Goal: Task Accomplishment & Management: Complete application form

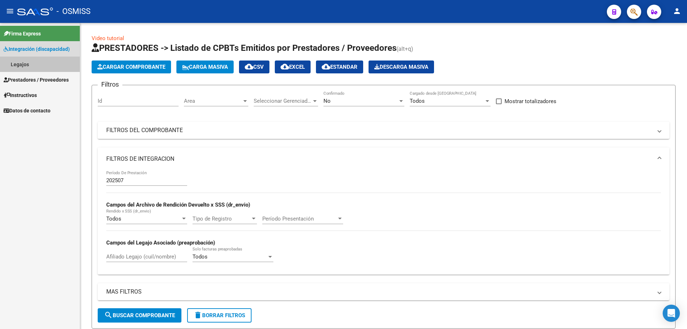
scroll to position [250, 0]
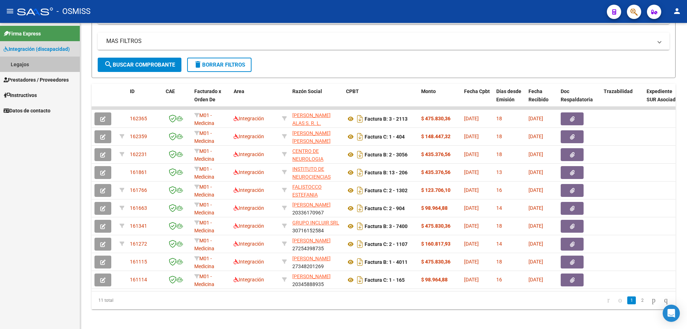
click at [44, 65] on link "Legajos" at bounding box center [40, 64] width 80 height 15
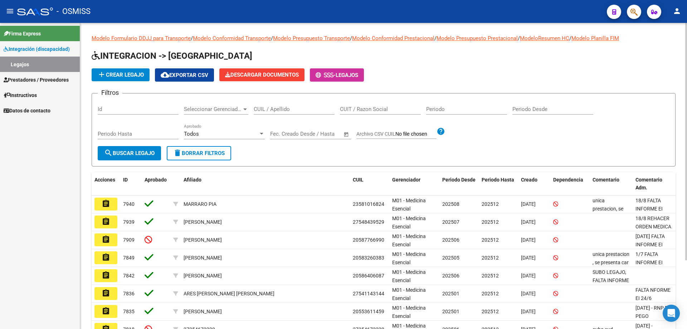
click at [128, 76] on span "add Crear Legajo" at bounding box center [120, 75] width 47 height 6
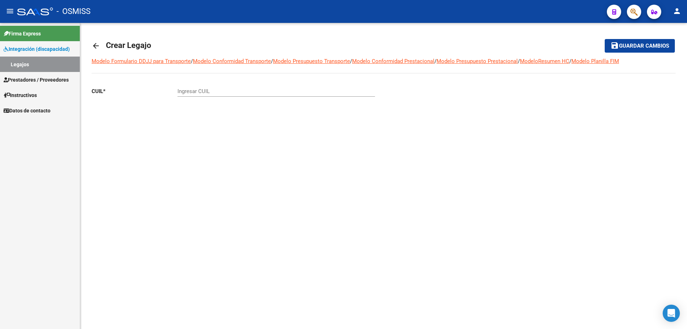
click at [203, 93] on input "Ingresar CUIL" at bounding box center [275, 91] width 197 height 6
paste input "20-52563633-0"
type input "20-52563633-0"
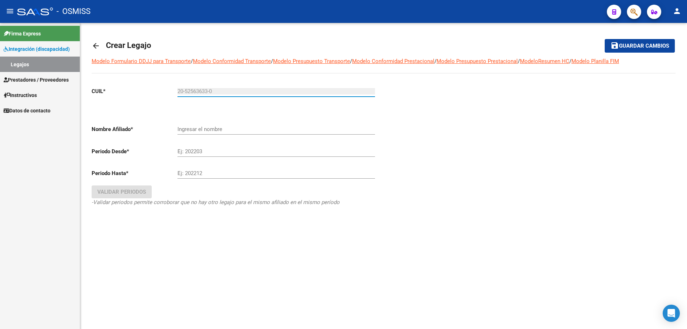
type input "[PERSON_NAME]"
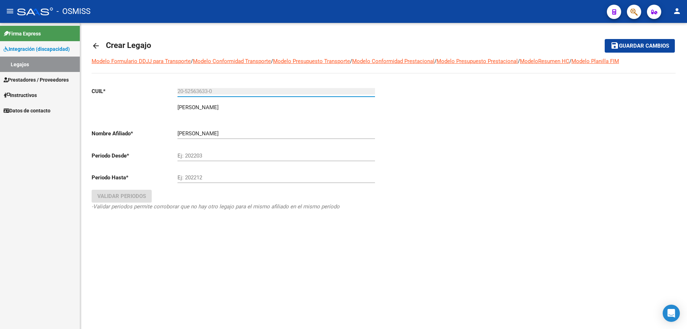
type input "20-52563633-0"
click at [197, 155] on input "Ej: 202203" at bounding box center [275, 155] width 197 height 6
type input "202501"
click at [201, 175] on input "Ej: 202212" at bounding box center [275, 177] width 197 height 6
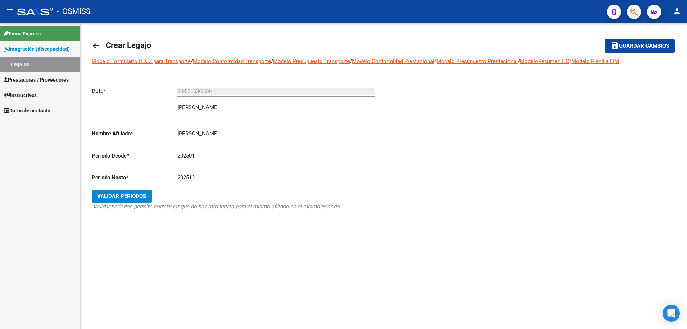
type input "202512"
click at [130, 197] on span "Validar Periodos" at bounding box center [121, 196] width 49 height 6
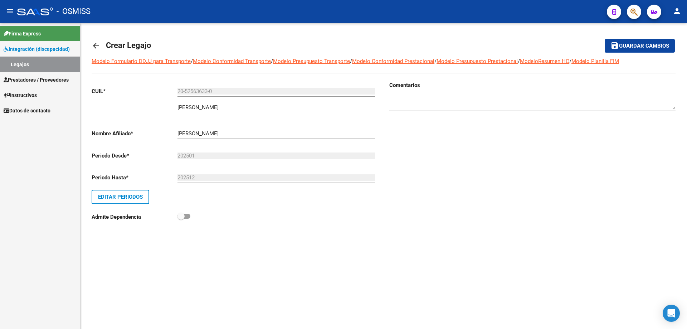
click at [627, 39] on mat-toolbar-row "save Guardar cambios" at bounding box center [613, 45] width 121 height 23
click at [626, 44] on span "Guardar cambios" at bounding box center [644, 46] width 50 height 6
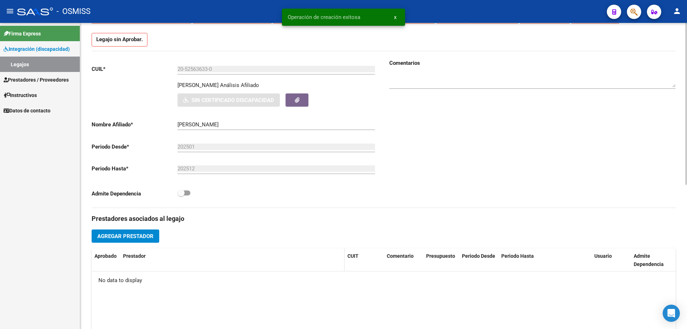
scroll to position [72, 0]
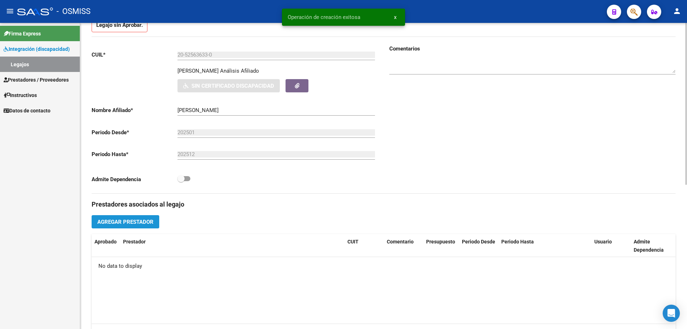
click at [130, 222] on span "Agregar Prestador" at bounding box center [125, 222] width 56 height 6
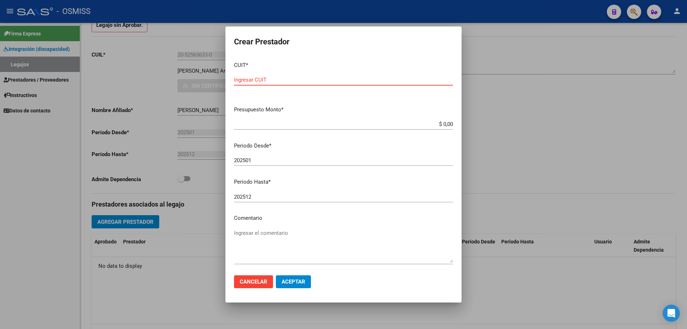
paste input "30-71165468-9"
type input "30-71165468-9"
drag, startPoint x: 446, startPoint y: 125, endPoint x: 450, endPoint y: 126, distance: 4.8
click at [450, 126] on app-form-text-field "Presupuesto Monto * $ 0,00 Ingresar el monto" at bounding box center [346, 117] width 225 height 22
type input "$ 0,01"
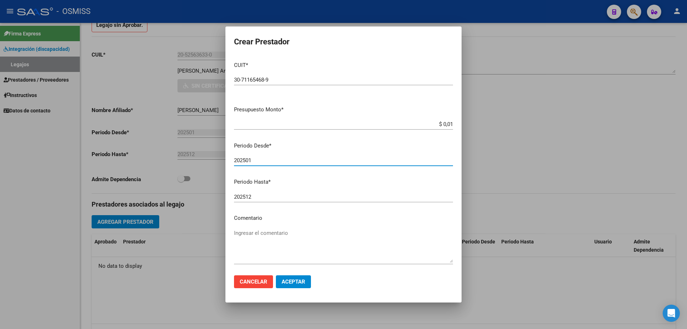
drag, startPoint x: 250, startPoint y: 160, endPoint x: 255, endPoint y: 161, distance: 5.4
click at [255, 161] on input "202501" at bounding box center [343, 160] width 219 height 6
type input "202508"
click at [296, 284] on span "Aceptar" at bounding box center [294, 281] width 24 height 6
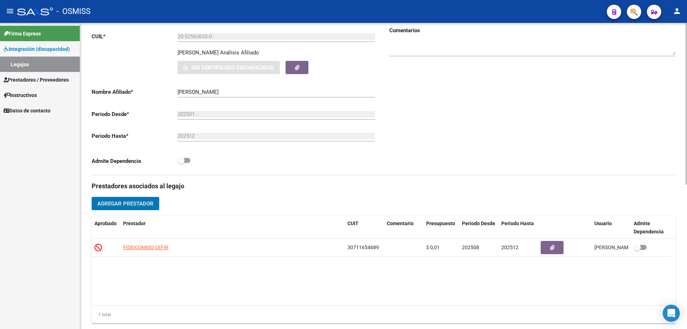
scroll to position [143, 0]
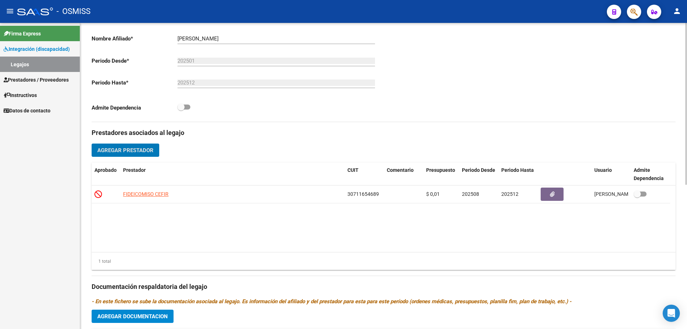
click at [143, 317] on span "Agregar Documentacion" at bounding box center [132, 316] width 70 height 6
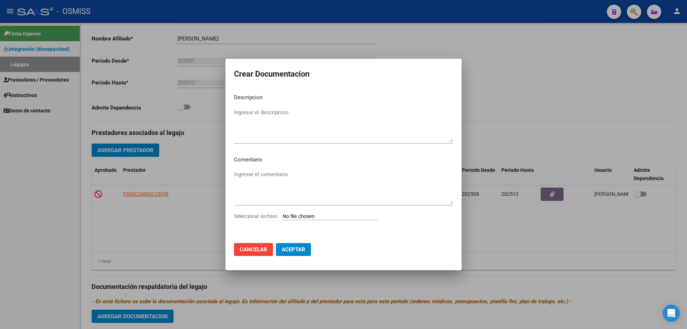
click at [307, 214] on input "Seleccionar Archivo" at bounding box center [330, 216] width 95 height 7
type input "C:\fakepath\0. SAIE.pdf"
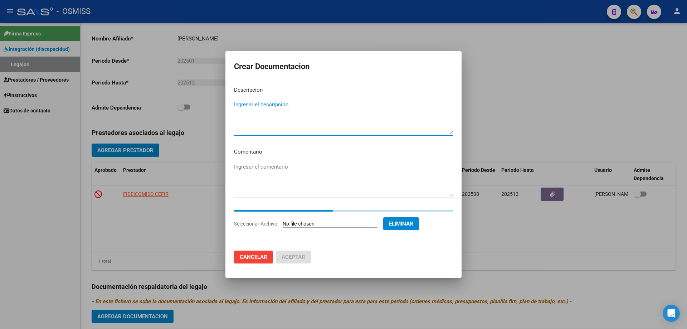
click at [292, 121] on textarea "Ingresar el descripcion" at bounding box center [343, 118] width 219 height 34
type textarea "s"
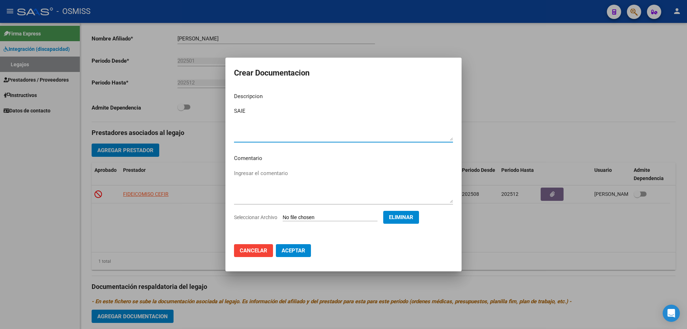
type textarea "SAIE"
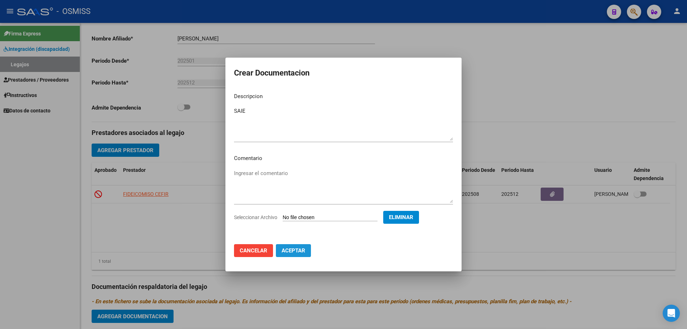
click at [294, 248] on span "Aceptar" at bounding box center [294, 250] width 24 height 6
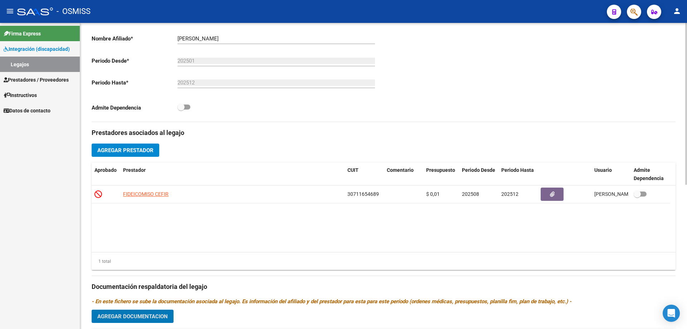
click at [130, 147] on span "Agregar Prestador" at bounding box center [125, 150] width 56 height 6
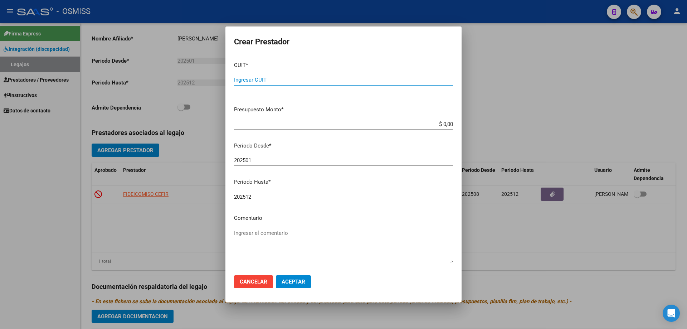
paste input "27-36444650-6"
type input "27-36444650-6"
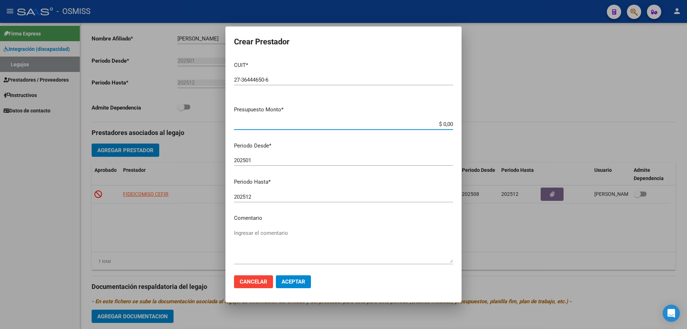
drag, startPoint x: 445, startPoint y: 123, endPoint x: 449, endPoint y: 124, distance: 4.4
click at [449, 124] on app-form-text-field "Presupuesto Monto * $ 0,00 Ingresar el monto" at bounding box center [346, 117] width 225 height 22
type input "$ 0,01"
drag, startPoint x: 250, startPoint y: 161, endPoint x: 255, endPoint y: 161, distance: 5.4
click at [255, 161] on input "202501" at bounding box center [343, 160] width 219 height 6
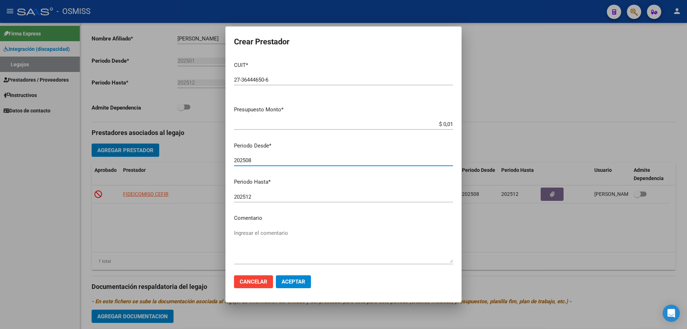
type input "202508"
click at [292, 282] on span "Aceptar" at bounding box center [294, 281] width 24 height 6
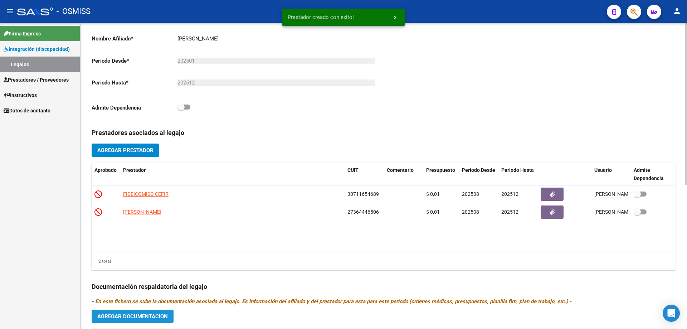
click at [145, 321] on button "Agregar Documentacion" at bounding box center [133, 315] width 82 height 13
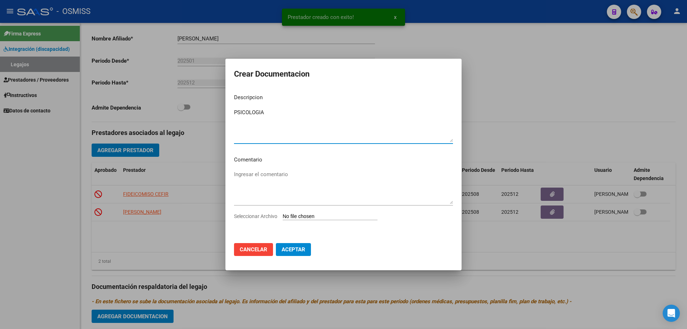
type textarea "PSICOLOGIA"
click at [332, 218] on input "Seleccionar Archivo" at bounding box center [330, 216] width 95 height 7
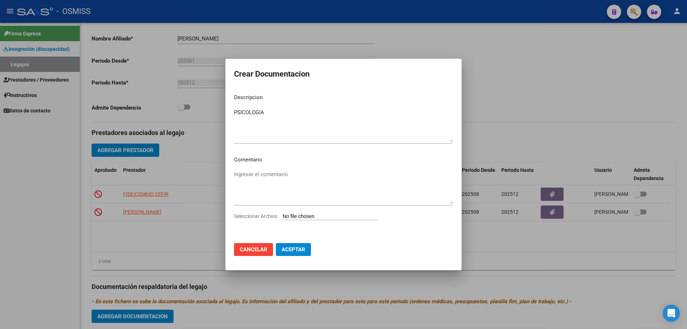
type input "C:\fakepath\PSICOLOGA.pdf"
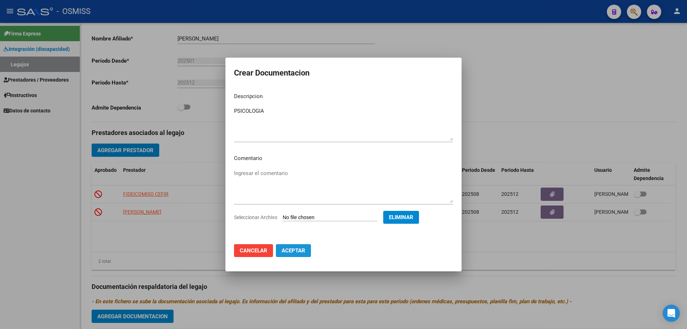
click at [291, 248] on span "Aceptar" at bounding box center [294, 250] width 24 height 6
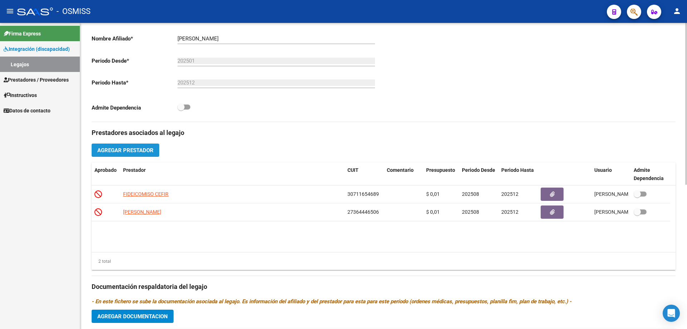
click at [107, 150] on span "Agregar Prestador" at bounding box center [125, 150] width 56 height 6
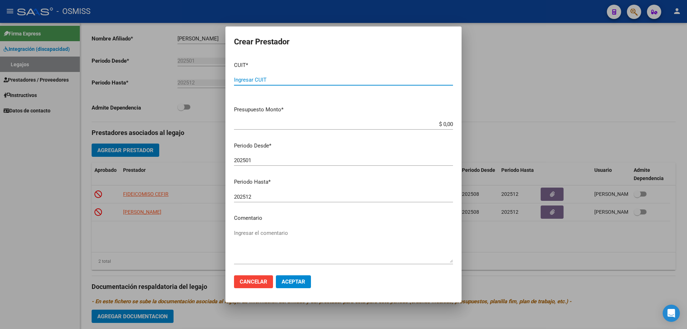
paste input "27-39053157-0"
type input "27-39053157-0"
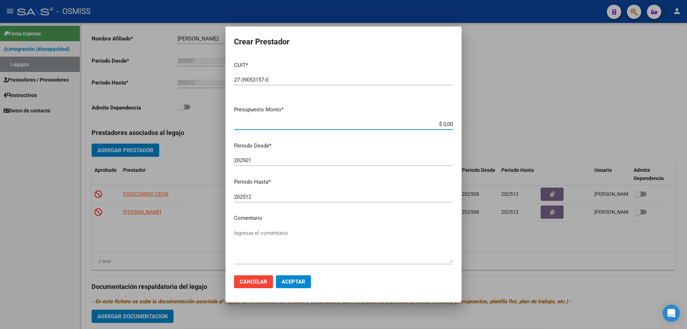
drag, startPoint x: 445, startPoint y: 124, endPoint x: 449, endPoint y: 124, distance: 4.3
click at [449, 124] on app-form-text-field "Presupuesto Monto * $ 0,00 Ingresar el monto" at bounding box center [346, 117] width 225 height 22
type input "$ 0,01"
drag, startPoint x: 249, startPoint y: 158, endPoint x: 254, endPoint y: 159, distance: 5.1
click at [254, 159] on input "202501" at bounding box center [343, 160] width 219 height 6
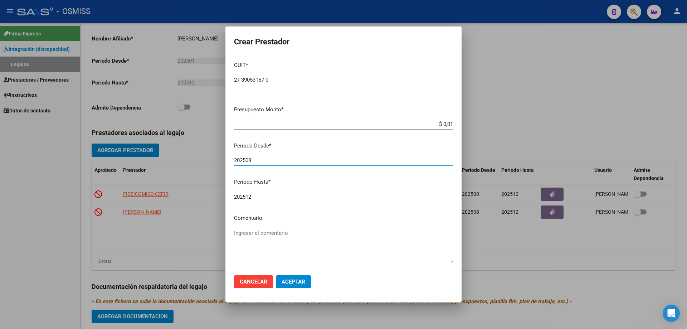
type input "202508"
click at [295, 284] on span "Aceptar" at bounding box center [294, 281] width 24 height 6
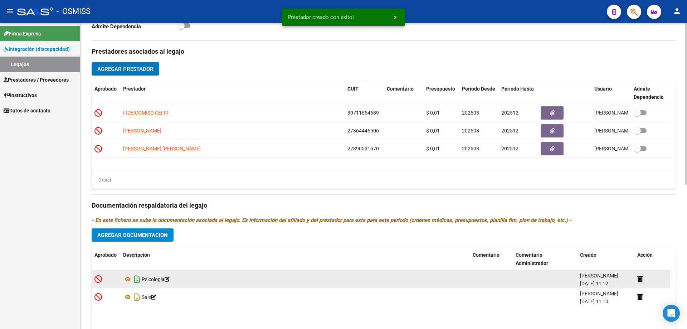
scroll to position [250, 0]
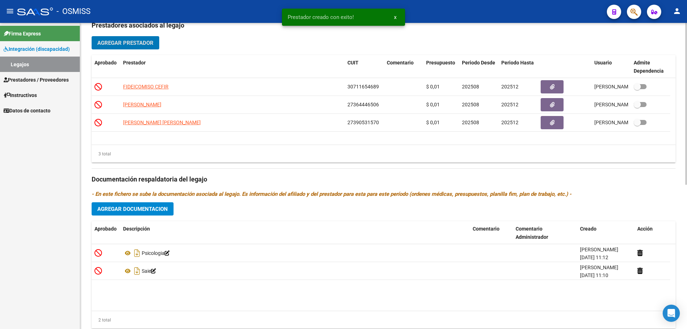
click at [109, 205] on button "Agregar Documentacion" at bounding box center [133, 208] width 82 height 13
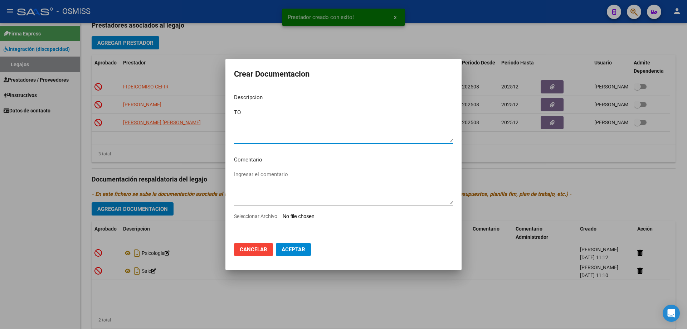
type textarea "TO"
click at [319, 215] on input "Seleccionar Archivo" at bounding box center [330, 216] width 95 height 7
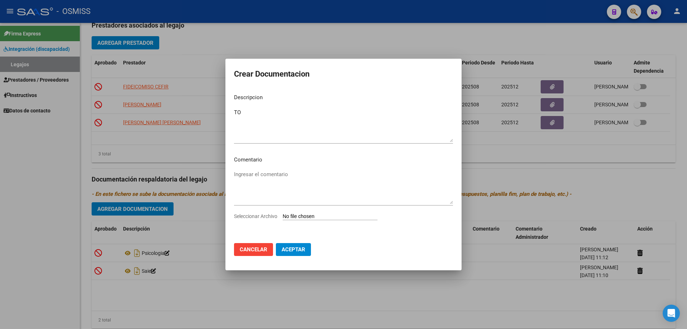
type input "C:\fakepath\TERAPIA OCUPACIONAL.pdf"
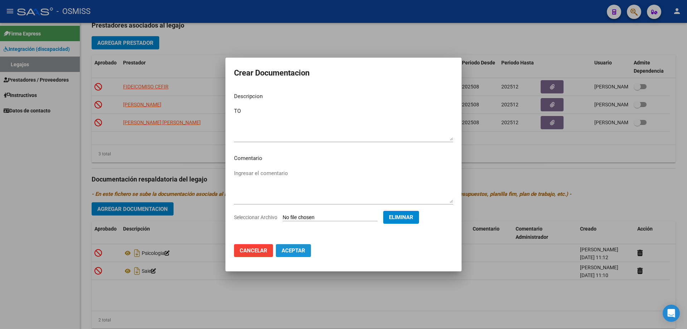
click at [299, 250] on span "Aceptar" at bounding box center [294, 250] width 24 height 6
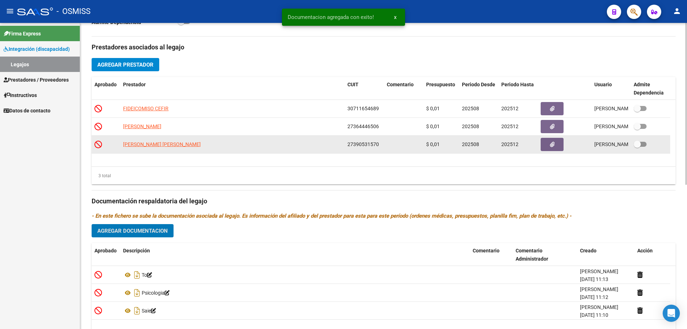
scroll to position [237, 0]
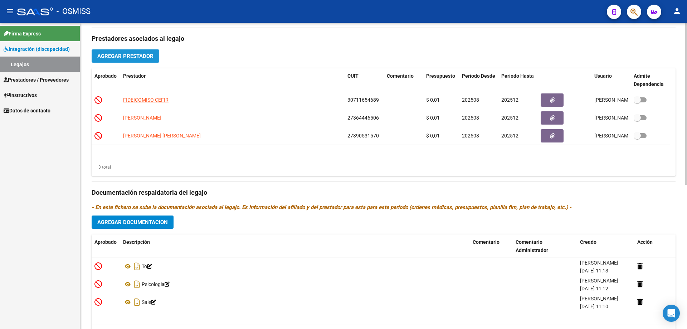
click at [139, 57] on span "Agregar Prestador" at bounding box center [125, 56] width 56 height 6
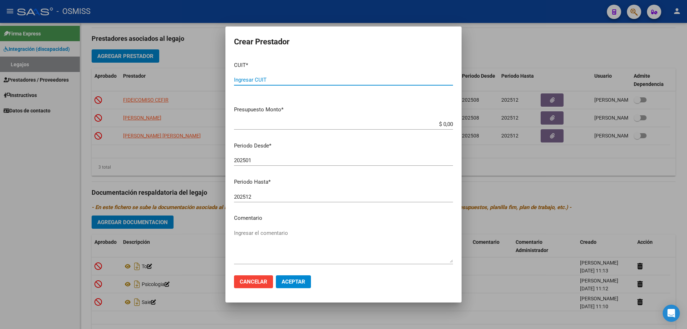
paste input "27-36576390-4"
type input "27-36576390-4"
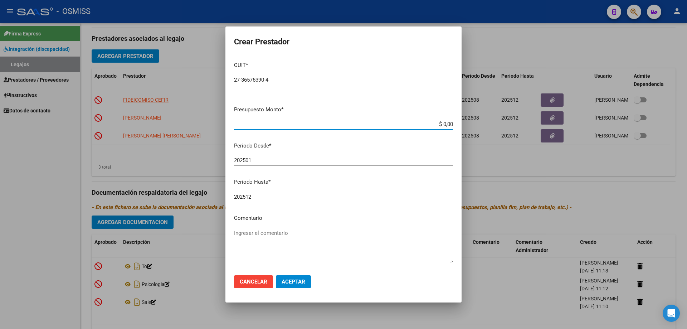
click at [448, 124] on app-form-text-field "Presupuesto Monto * $ 0,00 Ingresar el monto" at bounding box center [346, 117] width 225 height 22
type input "$ 0,01"
drag, startPoint x: 248, startPoint y: 160, endPoint x: 252, endPoint y: 160, distance: 4.7
click at [252, 160] on input "202501" at bounding box center [343, 160] width 219 height 6
type input "202508"
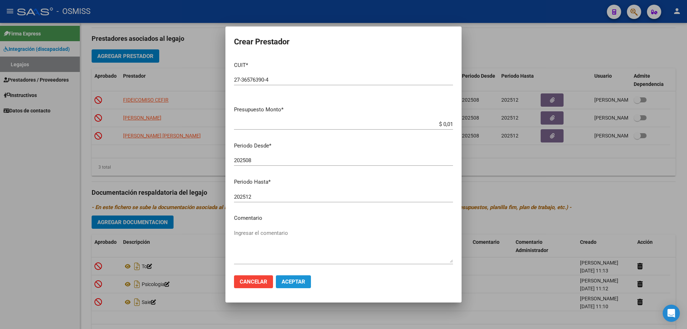
click at [293, 284] on span "Aceptar" at bounding box center [294, 281] width 24 height 6
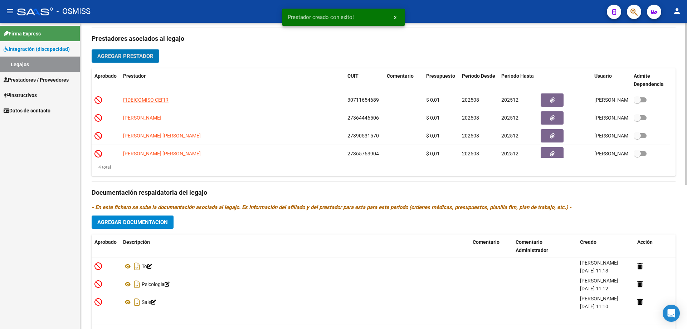
click at [141, 225] on span "Agregar Documentacion" at bounding box center [132, 222] width 70 height 6
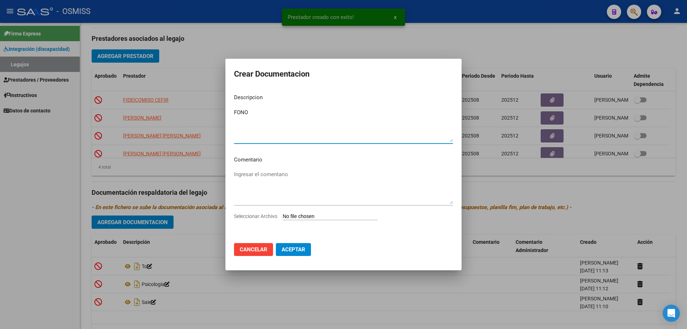
type textarea "FONO"
click at [314, 216] on input "Seleccionar Archivo" at bounding box center [330, 216] width 95 height 7
type input "C:\fakepath\FONOAUDIOLOGIA.pdf"
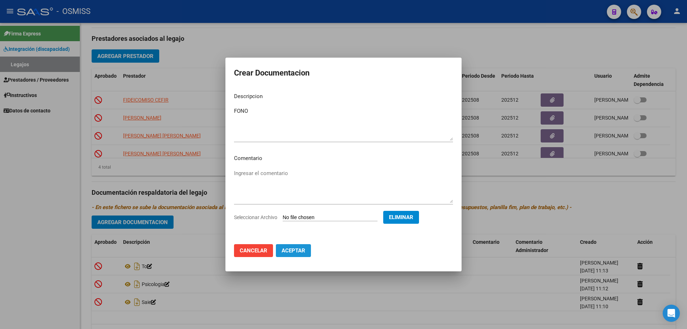
click at [294, 250] on span "Aceptar" at bounding box center [294, 250] width 24 height 6
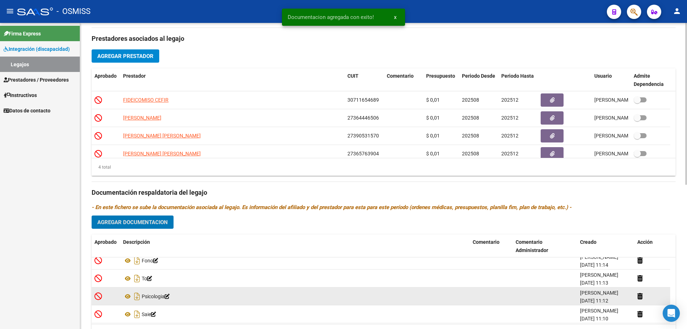
scroll to position [7, 0]
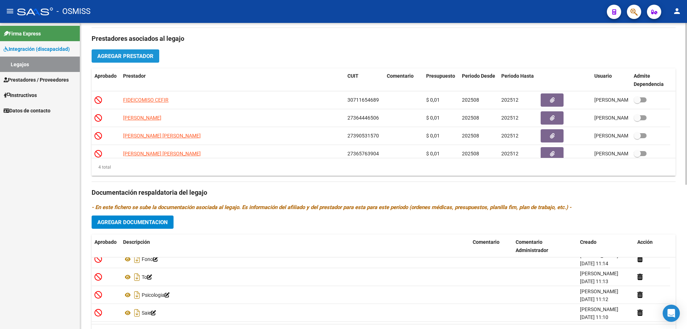
click at [143, 54] on span "Agregar Prestador" at bounding box center [125, 56] width 56 height 6
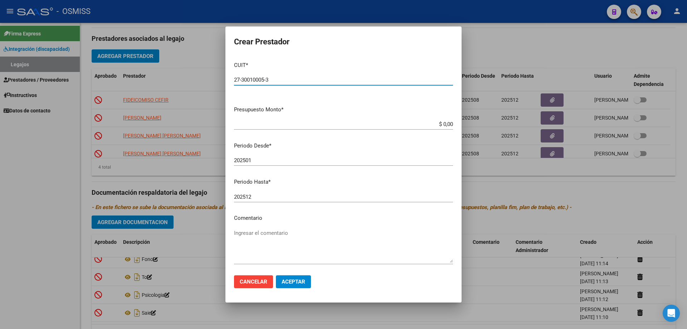
type input "27-30010005-3"
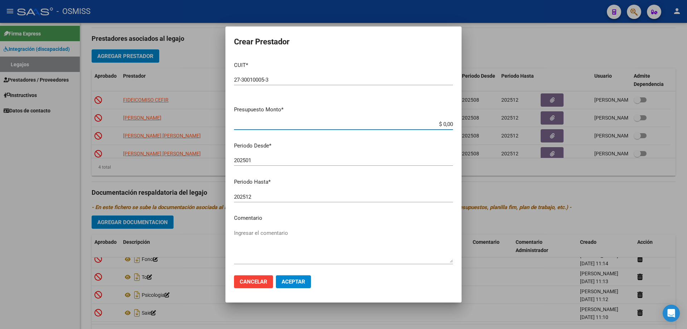
drag, startPoint x: 444, startPoint y: 123, endPoint x: 449, endPoint y: 124, distance: 5.1
click at [449, 124] on app-form-text-field "Presupuesto Monto * $ 0,00 Ingresar el monto" at bounding box center [346, 117] width 225 height 22
type input "$ 0,01"
drag, startPoint x: 249, startPoint y: 158, endPoint x: 253, endPoint y: 160, distance: 4.4
click at [253, 160] on input "202501" at bounding box center [343, 160] width 219 height 6
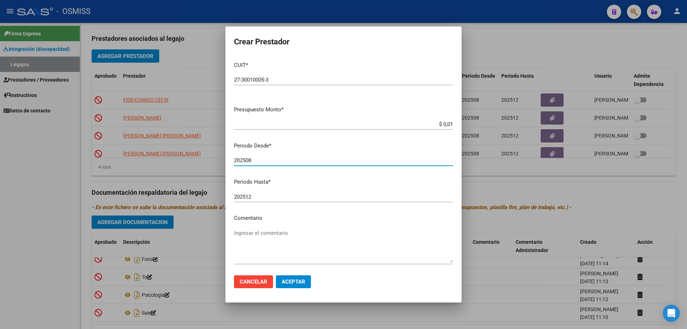
type input "202508"
click at [293, 285] on span "Aceptar" at bounding box center [294, 281] width 24 height 6
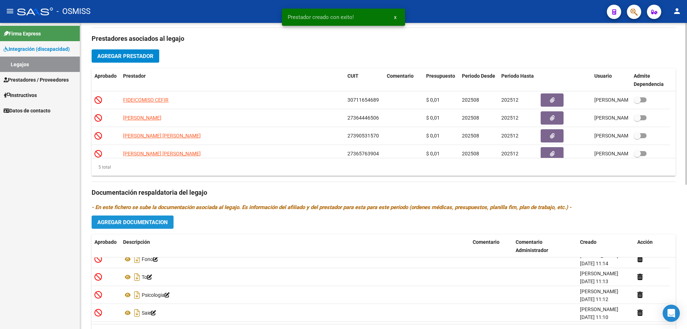
click at [133, 223] on span "Agregar Documentacion" at bounding box center [132, 222] width 70 height 6
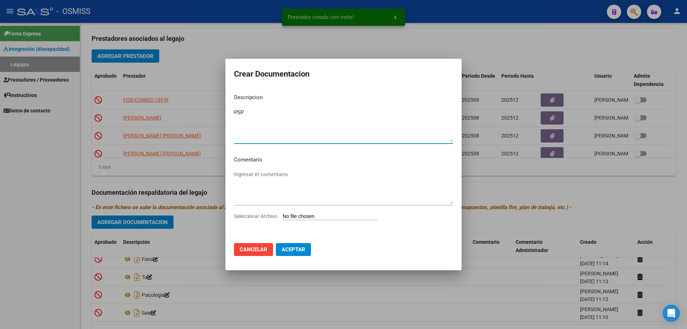
type textarea "PSP"
click at [304, 215] on input "Seleccionar Archivo" at bounding box center [330, 216] width 95 height 7
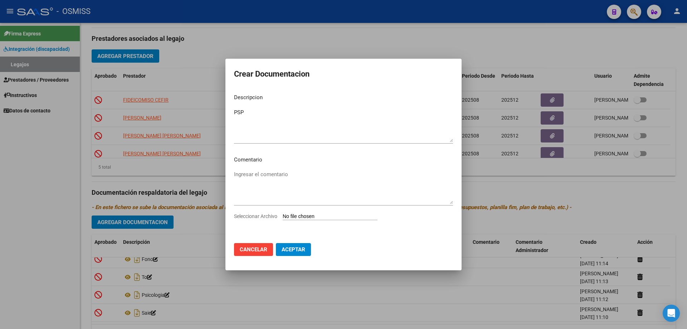
type input "C:\fakepath\psicopedagoga 1.pdf"
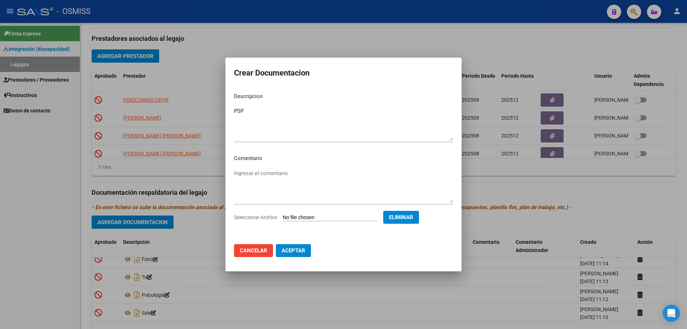
click at [293, 251] on span "Aceptar" at bounding box center [294, 250] width 24 height 6
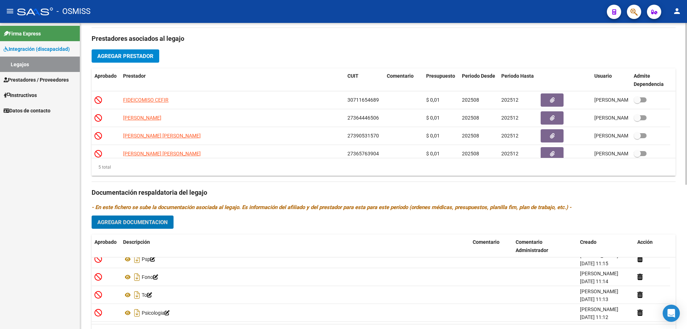
click at [118, 61] on button "Agregar Prestador" at bounding box center [126, 55] width 68 height 13
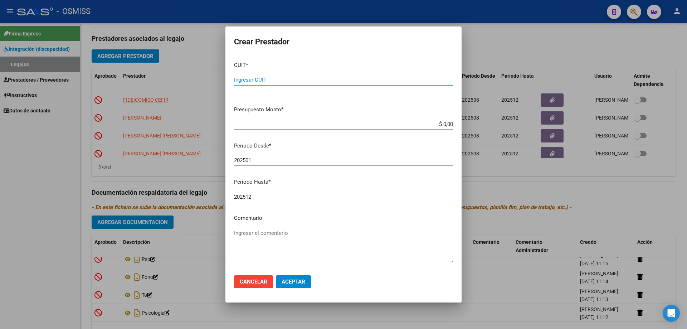
paste input "27-28771888-3"
type input "27-28771888-3"
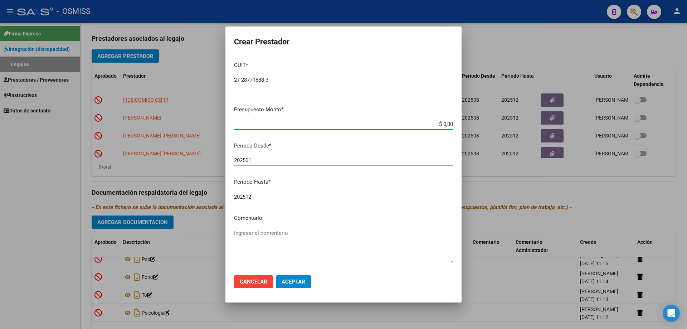
drag, startPoint x: 446, startPoint y: 126, endPoint x: 451, endPoint y: 128, distance: 5.2
click at [451, 128] on mat-dialog-content "CUIT * 27-28771888-3 Ingresar CUIT ARCA Padrón Presupuesto Monto * $ 0,00 Ingre…" at bounding box center [343, 163] width 236 height 214
type input "$ 0,01"
drag, startPoint x: 248, startPoint y: 160, endPoint x: 253, endPoint y: 162, distance: 5.4
click at [253, 162] on input "202501" at bounding box center [343, 160] width 219 height 6
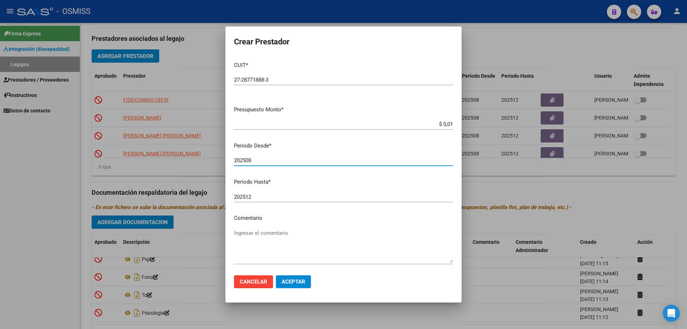
type input "202508"
click at [289, 278] on button "Aceptar" at bounding box center [293, 281] width 35 height 13
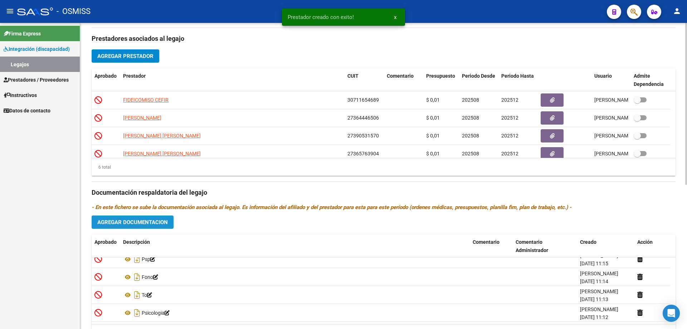
click at [138, 225] on span "Agregar Documentacion" at bounding box center [132, 222] width 70 height 6
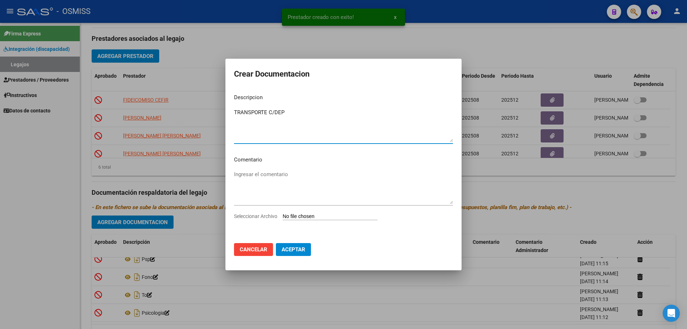
type textarea "TRANSPORTE C/DEP"
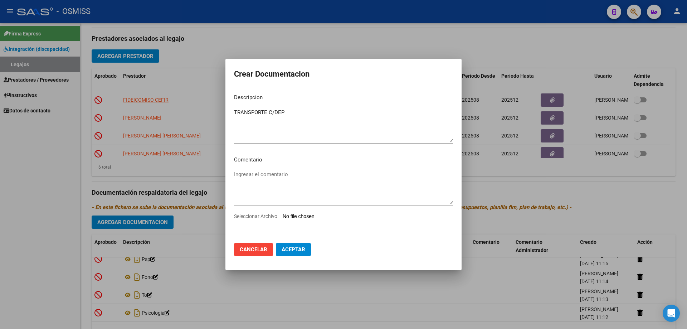
click at [295, 216] on input "Seleccionar Archivo" at bounding box center [330, 216] width 95 height 7
type input "C:\fakepath\TRANSPORTE.pdf"
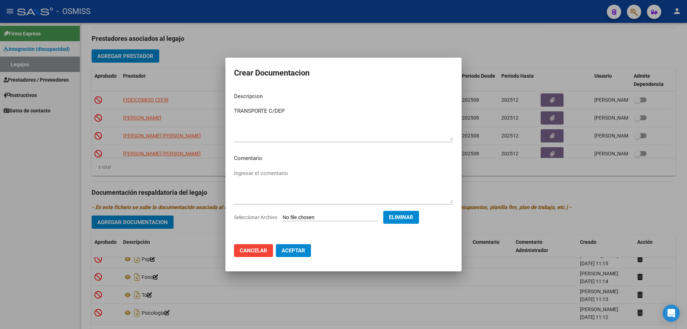
click at [293, 253] on span "Aceptar" at bounding box center [294, 250] width 24 height 6
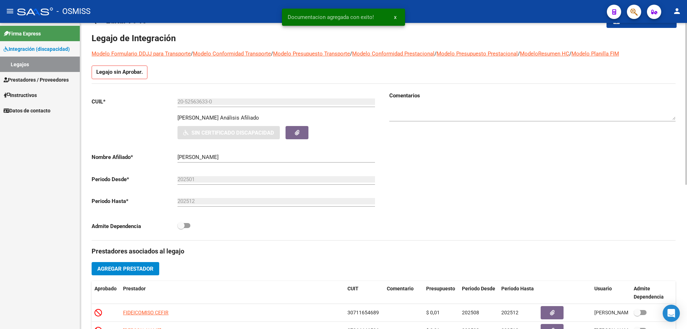
scroll to position [0, 0]
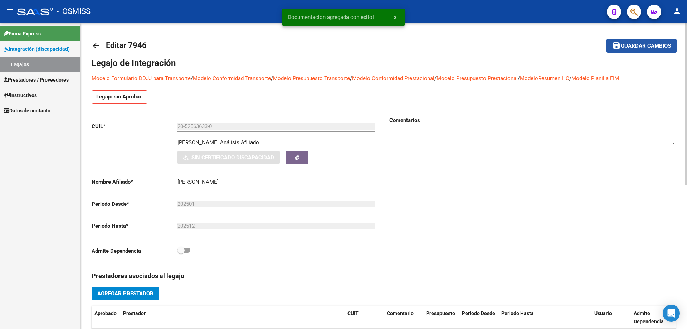
click at [641, 50] on button "save Guardar cambios" at bounding box center [641, 45] width 70 height 13
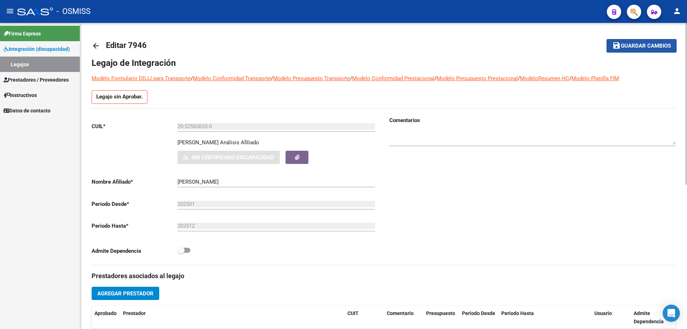
click at [615, 46] on mat-icon "save" at bounding box center [616, 45] width 9 height 9
click at [26, 62] on link "Legajos" at bounding box center [40, 64] width 80 height 15
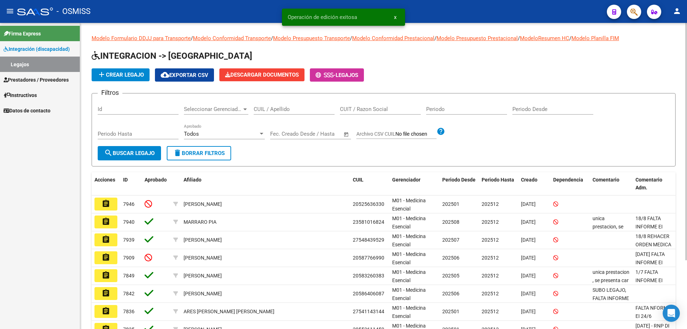
click at [282, 112] on input "CUIL / Apellido" at bounding box center [294, 109] width 81 height 6
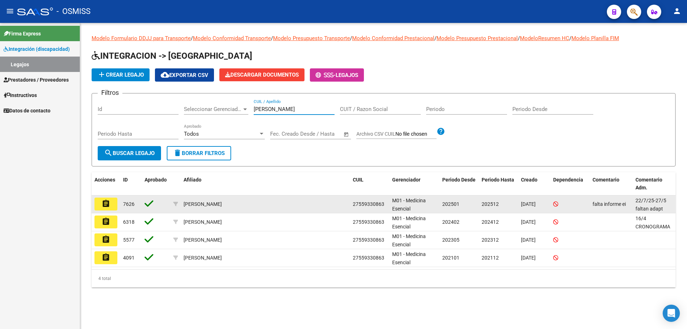
type input "[PERSON_NAME]"
click at [106, 205] on mat-icon "assignment" at bounding box center [106, 203] width 9 height 9
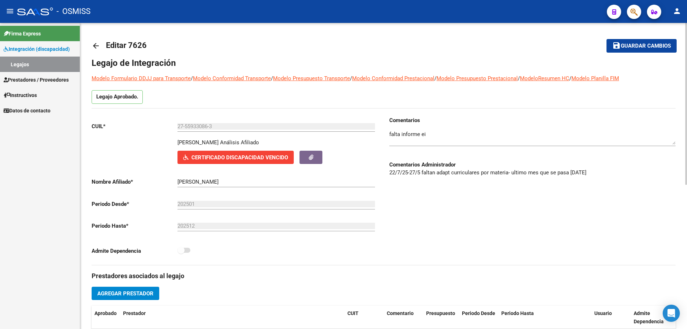
click at [456, 138] on textarea at bounding box center [532, 137] width 286 height 14
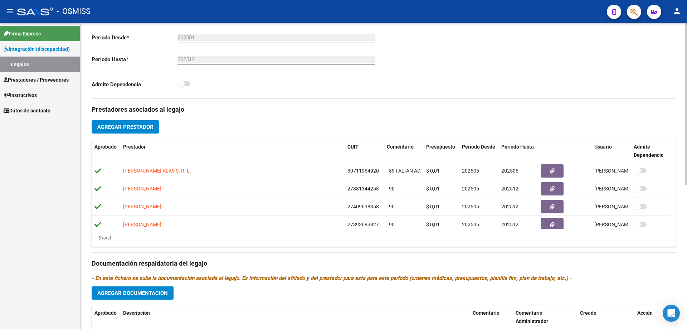
scroll to position [179, 0]
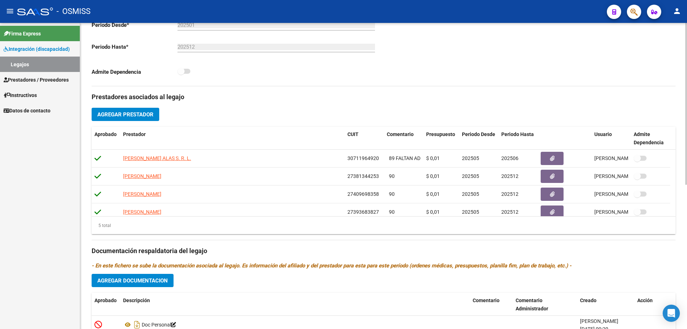
type textarea "falta informe ei agrego adap curriculares 19/8"
click at [158, 282] on span "Agregar Documentacion" at bounding box center [132, 280] width 70 height 6
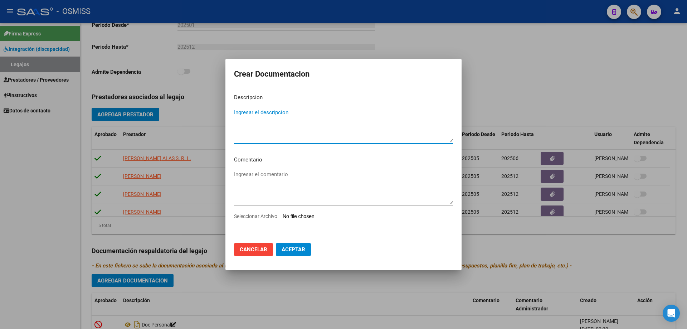
click at [288, 214] on input "Seleccionar Archivo" at bounding box center [330, 216] width 95 height 7
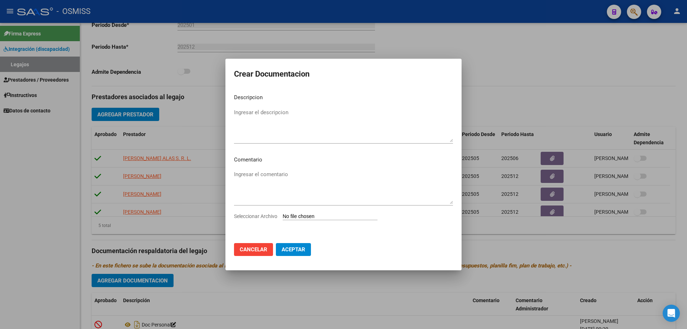
type input "C:\fakepath\adap curriculares saie.pdf"
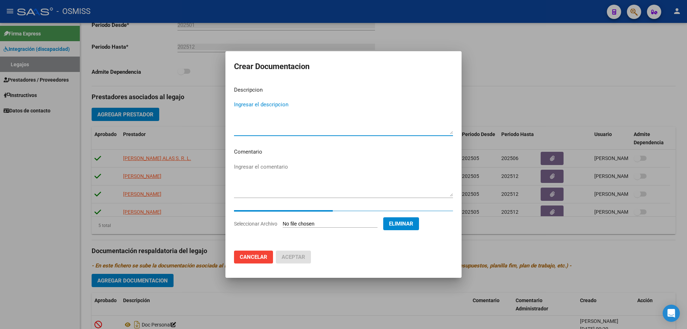
click at [302, 106] on textarea "Ingresar el descripcion" at bounding box center [343, 118] width 219 height 34
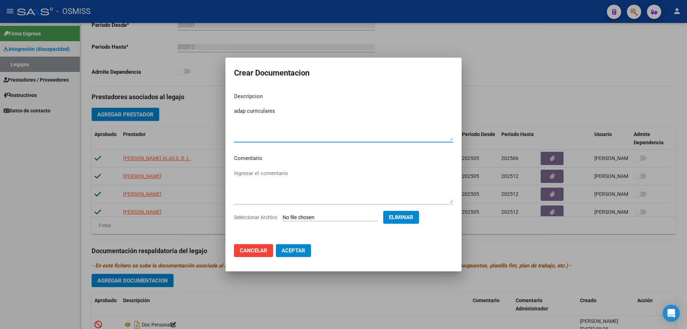
type textarea "adap curriculares"
click at [305, 249] on span "Aceptar" at bounding box center [294, 250] width 24 height 6
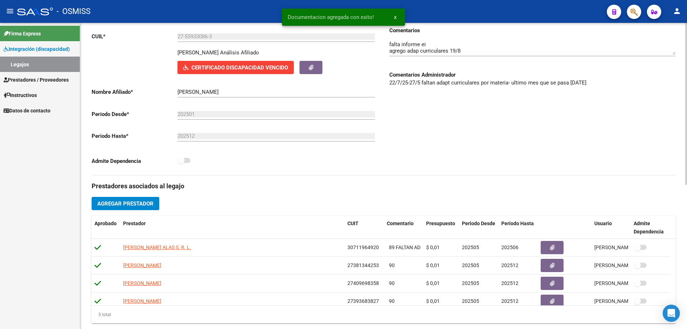
scroll to position [0, 0]
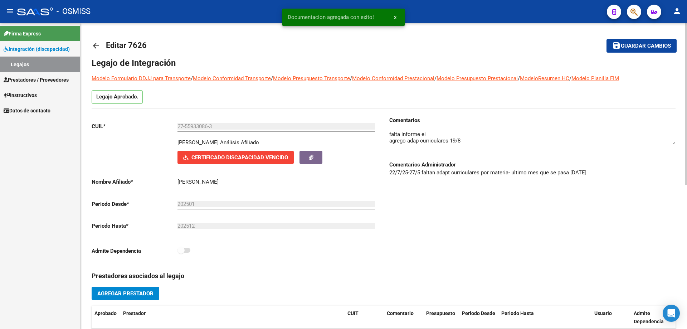
click at [648, 45] on span "Guardar cambios" at bounding box center [646, 46] width 50 height 6
click at [44, 59] on link "Legajos" at bounding box center [40, 64] width 80 height 15
